Goal: Navigation & Orientation: Find specific page/section

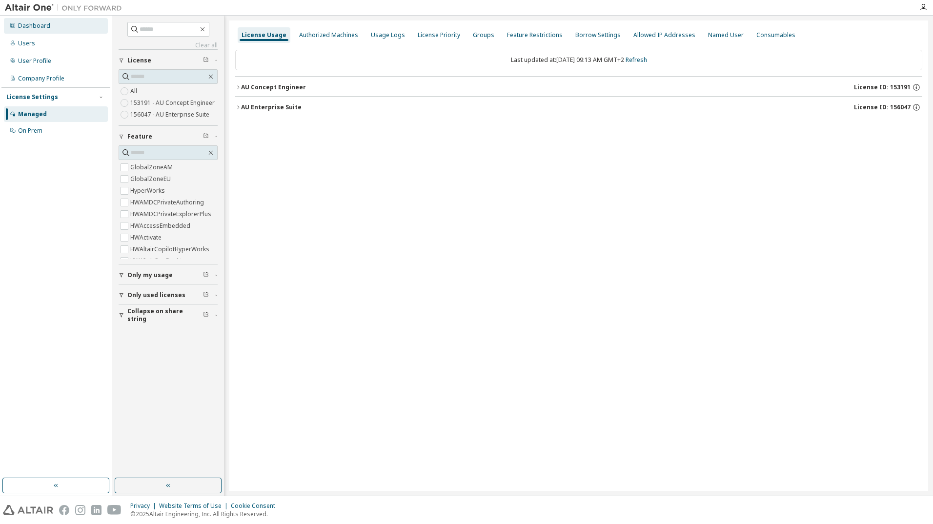
click at [41, 27] on div "Dashboard" at bounding box center [34, 26] width 32 height 8
